Goal: Navigation & Orientation: Find specific page/section

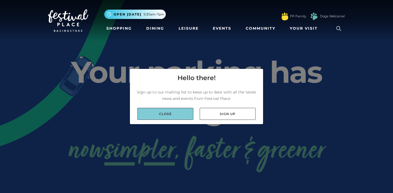
click at [170, 116] on link "Close" at bounding box center [165, 114] width 56 height 12
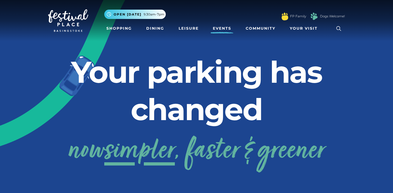
click at [222, 25] on link "Events" at bounding box center [222, 29] width 23 height 10
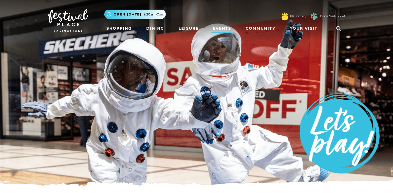
click at [122, 35] on nav "Toggle navigation .st5{fill:none;stroke:#FFFFFF;stroke-width:2.29;stroke-miterl…" at bounding box center [196, 20] width 393 height 41
click at [125, 29] on link "Shopping" at bounding box center [119, 29] width 30 height 10
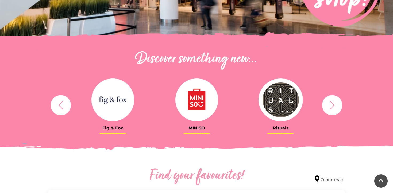
scroll to position [155, 0]
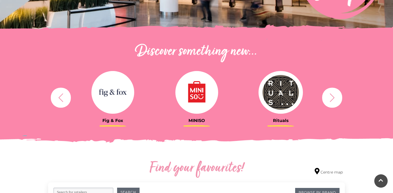
click at [333, 99] on icon "button" at bounding box center [332, 97] width 5 height 9
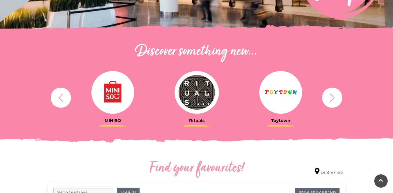
click at [333, 99] on icon "button" at bounding box center [332, 97] width 5 height 9
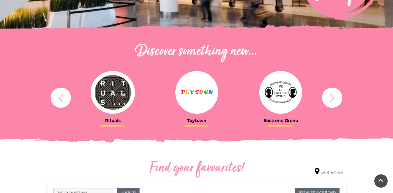
click at [333, 99] on icon "button" at bounding box center [332, 97] width 5 height 9
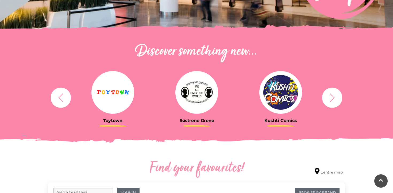
click at [333, 99] on icon "button" at bounding box center [332, 97] width 5 height 9
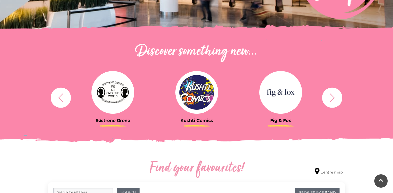
click at [327, 101] on button "button" at bounding box center [332, 98] width 20 height 20
click at [326, 102] on button "button" at bounding box center [332, 98] width 20 height 20
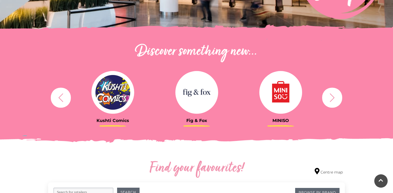
click at [327, 102] on button "button" at bounding box center [332, 98] width 20 height 20
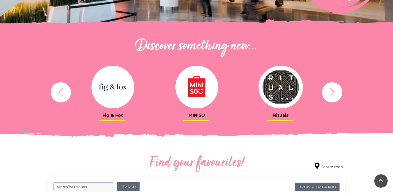
scroll to position [160, 0]
click at [59, 113] on div "Rituals Toytown Søstrene Grene Kushti Comics Fig & Fox MINISO" at bounding box center [196, 93] width 305 height 66
click at [62, 93] on icon "button" at bounding box center [61, 93] width 10 height 10
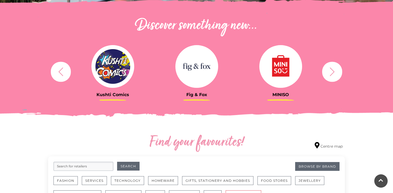
scroll to position [0, 0]
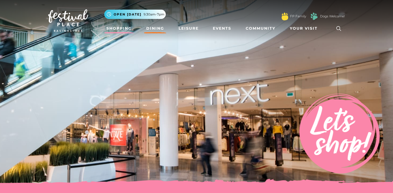
click at [158, 30] on link "Dining" at bounding box center [155, 29] width 22 height 10
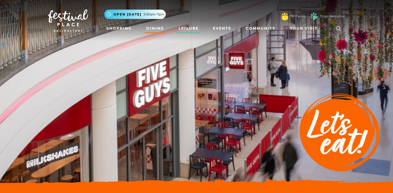
click at [196, 25] on link "Leisure" at bounding box center [189, 29] width 24 height 10
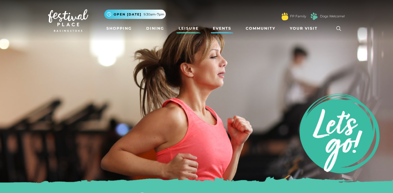
click at [231, 26] on link "Events" at bounding box center [222, 29] width 23 height 10
click at [259, 27] on link "Community" at bounding box center [261, 29] width 34 height 10
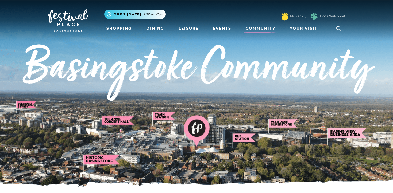
click at [76, 9] on link at bounding box center [68, 20] width 40 height 25
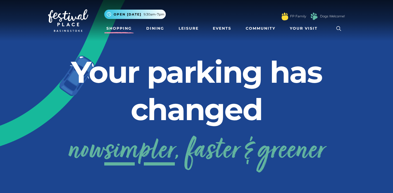
click at [118, 28] on link "Shopping" at bounding box center [119, 29] width 30 height 10
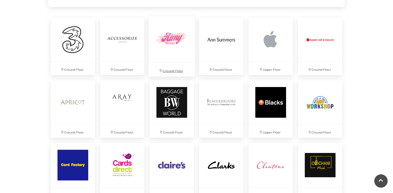
scroll to position [388, 0]
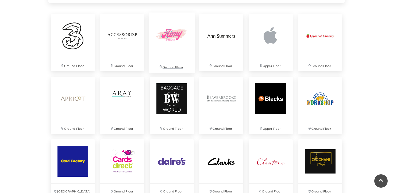
click at [165, 42] on img at bounding box center [172, 36] width 46 height 46
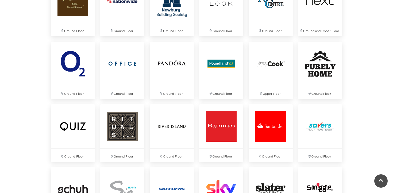
scroll to position [1077, 0]
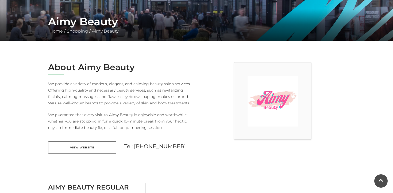
scroll to position [94, 0]
